Goal: Task Accomplishment & Management: Use online tool/utility

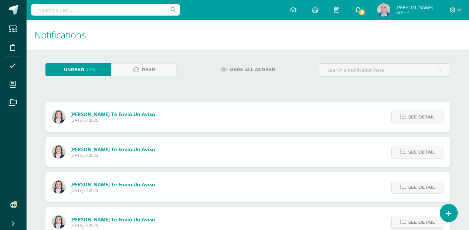
click at [369, 16] on link "9" at bounding box center [358, 10] width 21 height 20
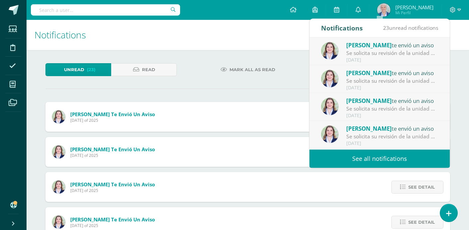
click at [406, 155] on link "See all notifications" at bounding box center [379, 159] width 140 height 18
click at [367, 163] on link "See all notifications" at bounding box center [379, 159] width 140 height 18
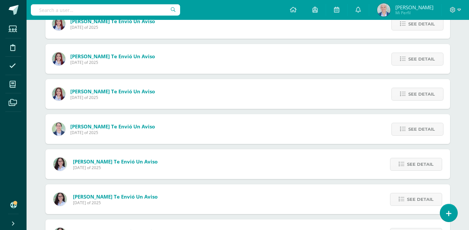
scroll to position [306, 0]
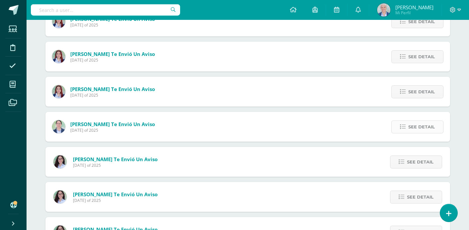
click at [404, 128] on icon at bounding box center [403, 127] width 6 height 6
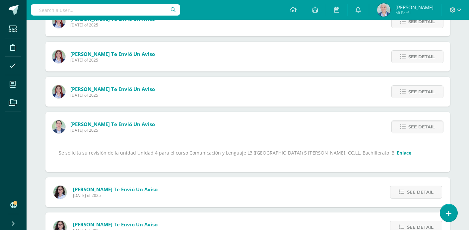
click at [460, 160] on div "Unread (23) Read Mark all as read María Soto te envió un aviso Friday 10 of Oct…" at bounding box center [247, 146] width 431 height 805
click at [421, 193] on span "See detail" at bounding box center [420, 192] width 27 height 12
click at [251, 153] on link "Enlace" at bounding box center [255, 153] width 15 height 6
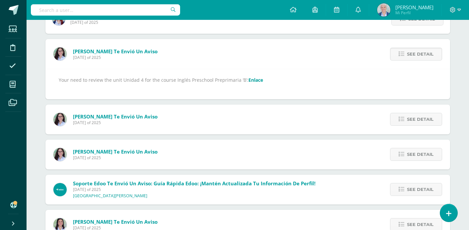
scroll to position [380, 0]
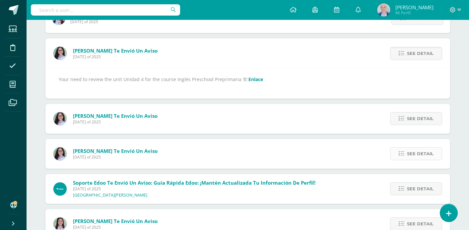
click at [414, 154] on span "See detail" at bounding box center [420, 154] width 27 height 12
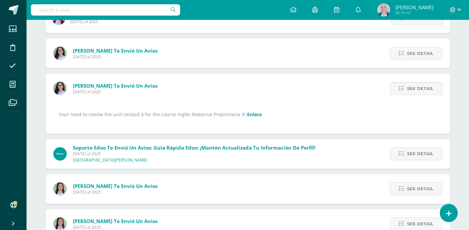
click at [251, 115] on link "Enlace" at bounding box center [254, 114] width 15 height 6
click at [405, 54] on link "See detail" at bounding box center [416, 53] width 52 height 13
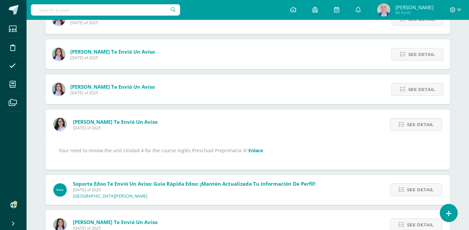
scroll to position [307, 0]
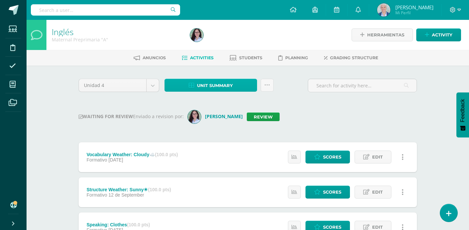
click at [217, 89] on span "Unit summary" at bounding box center [215, 86] width 36 height 12
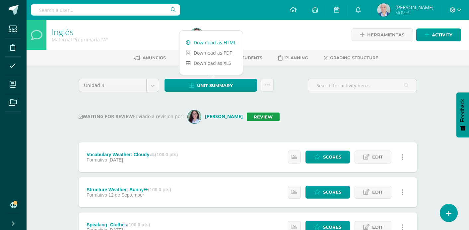
click at [199, 44] on link "Download as HTML" at bounding box center [210, 42] width 63 height 10
click at [263, 116] on link "Review" at bounding box center [263, 117] width 33 height 9
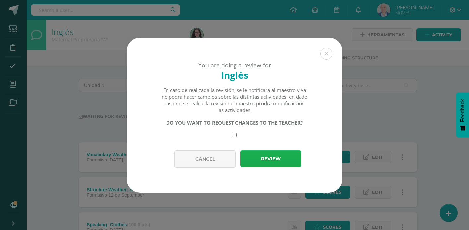
click at [274, 163] on button "Review" at bounding box center [270, 159] width 61 height 17
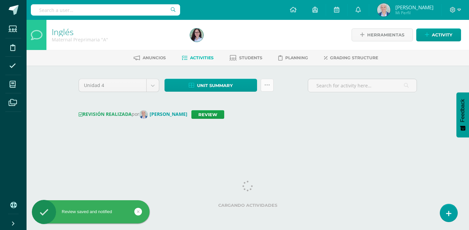
click at [265, 87] on icon at bounding box center [267, 86] width 6 height 6
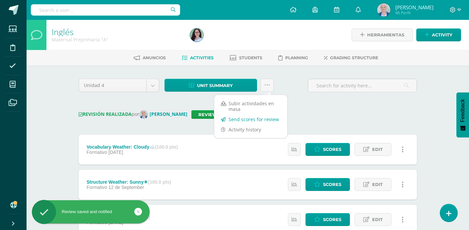
click at [252, 121] on link "Send scores for review" at bounding box center [250, 119] width 73 height 10
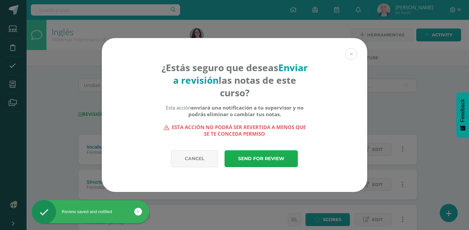
click at [257, 155] on link "Send for review" at bounding box center [260, 159] width 73 height 17
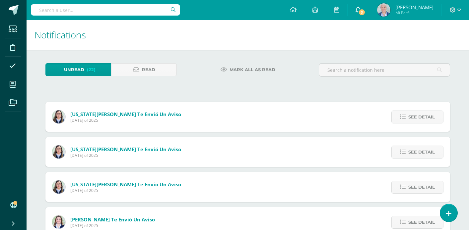
click at [361, 13] on span at bounding box center [357, 9] width 5 height 7
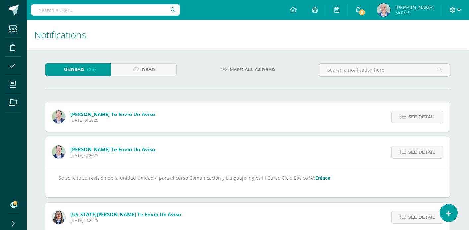
click at [369, 16] on link "2" at bounding box center [358, 10] width 21 height 20
